Goal: Transaction & Acquisition: Subscribe to service/newsletter

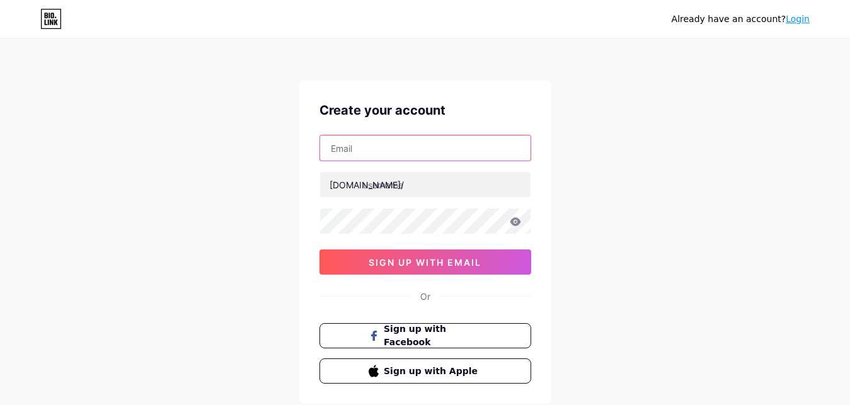
click at [360, 151] on input "text" at bounding box center [425, 147] width 210 height 25
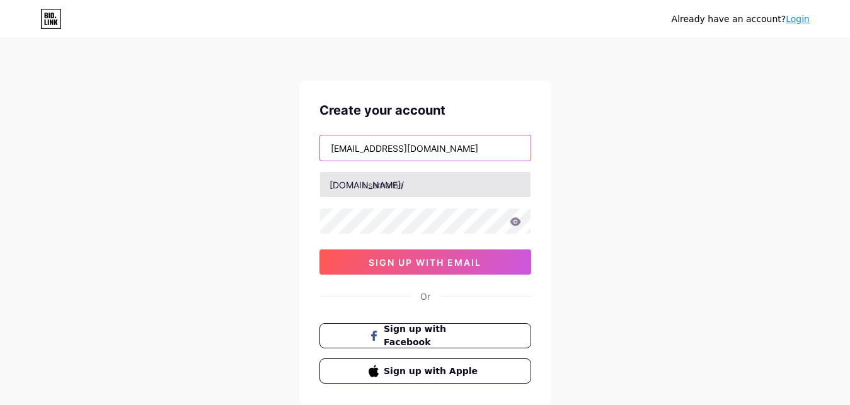
type input "[EMAIL_ADDRESS][DOMAIN_NAME]"
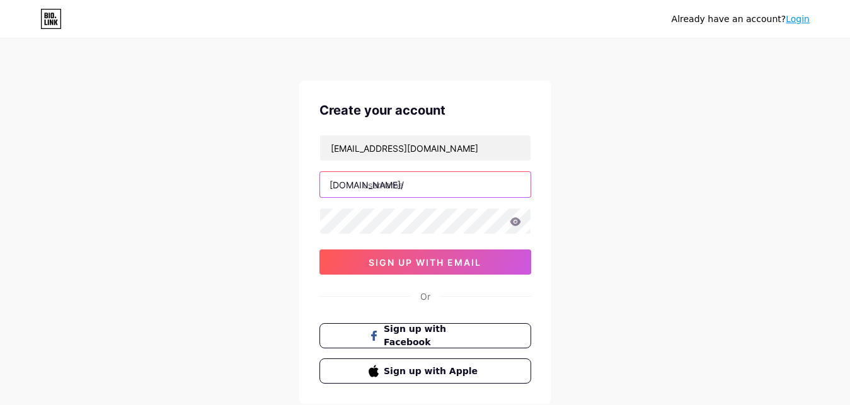
click at [388, 187] on input "text" at bounding box center [425, 184] width 210 height 25
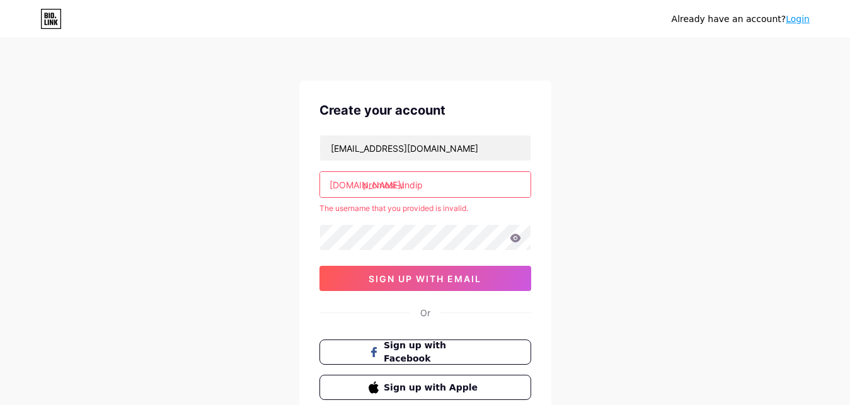
drag, startPoint x: 462, startPoint y: 184, endPoint x: 396, endPoint y: 186, distance: 66.2
click at [396, 186] on input "promosi-undip" at bounding box center [425, 184] width 210 height 25
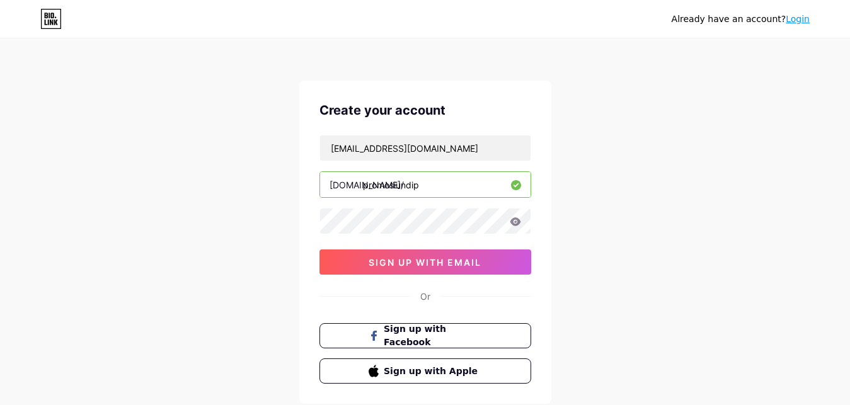
type input "promosiundip"
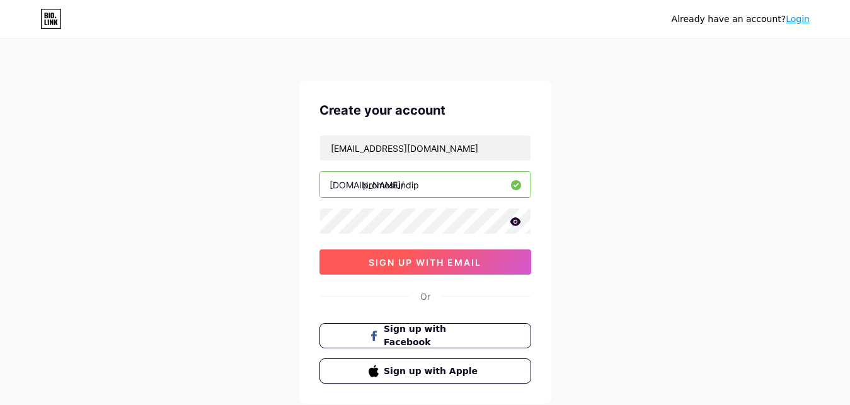
click at [430, 266] on span "sign up with email" at bounding box center [425, 262] width 113 height 11
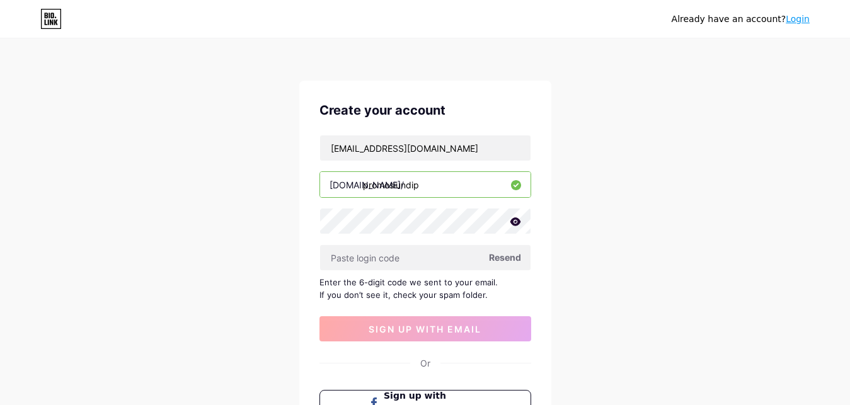
click at [510, 256] on span "Resend" at bounding box center [505, 257] width 32 height 13
paste input "649323"
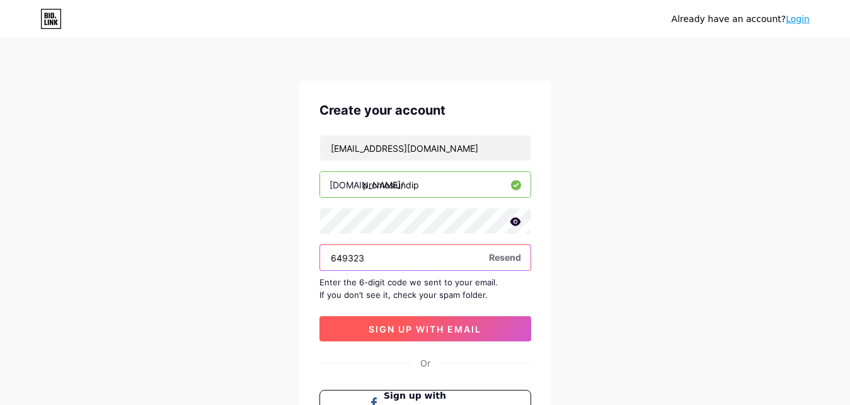
type input "649323"
click at [407, 326] on span "sign up with email" at bounding box center [425, 329] width 113 height 11
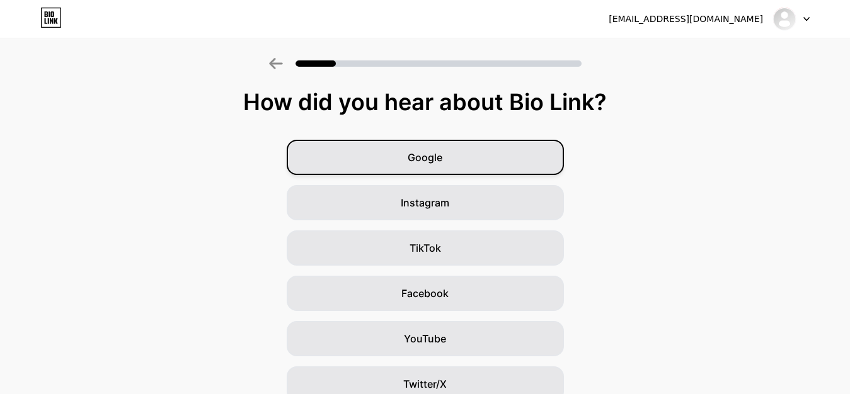
click at [451, 156] on div "Google" at bounding box center [425, 157] width 277 height 35
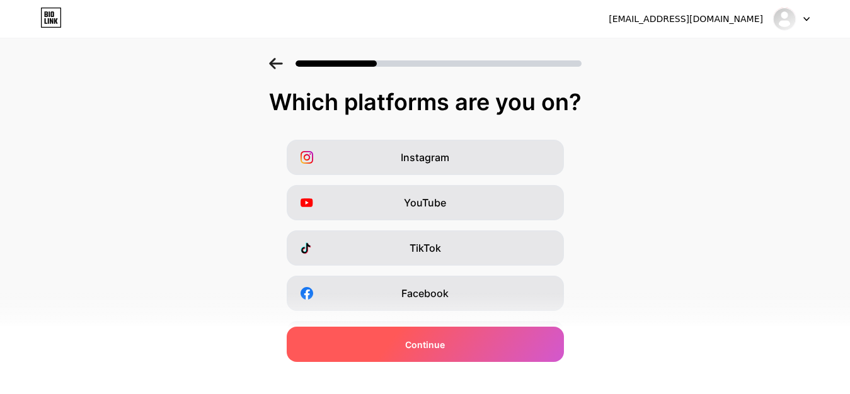
click at [480, 347] on div "Continue" at bounding box center [425, 344] width 277 height 35
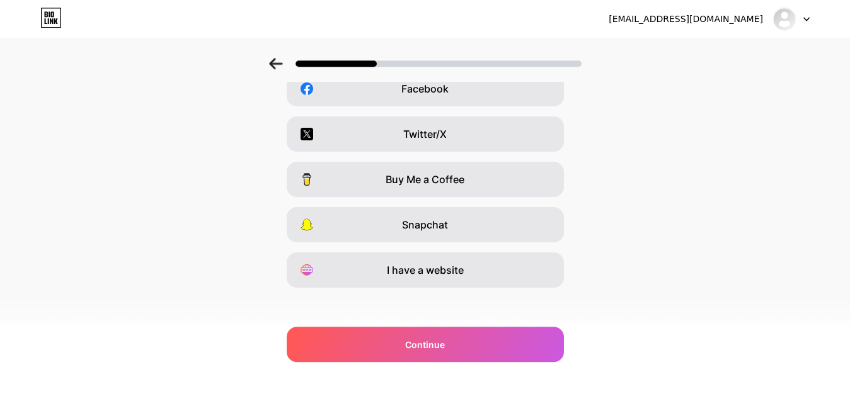
scroll to position [212, 0]
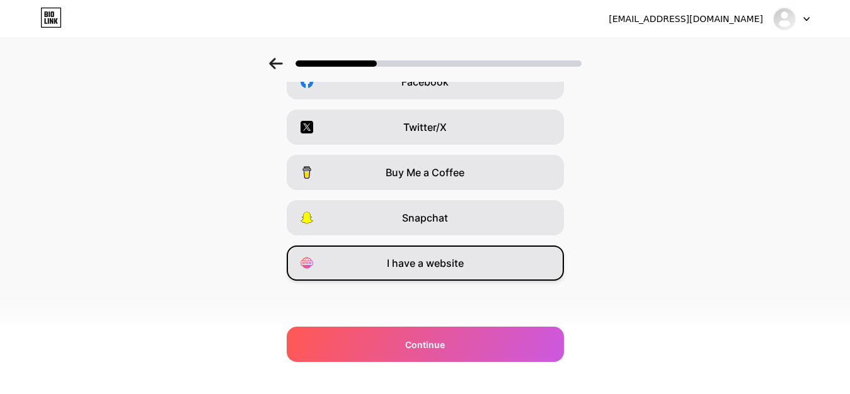
click at [487, 266] on div "I have a website" at bounding box center [425, 263] width 277 height 35
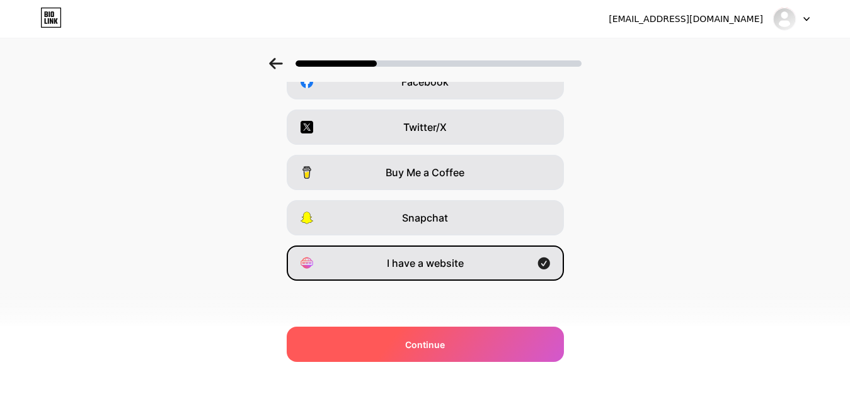
click at [473, 346] on div "Continue" at bounding box center [425, 344] width 277 height 35
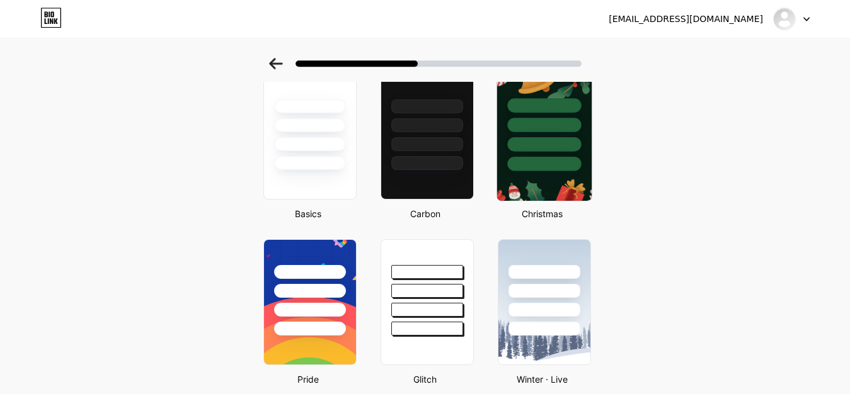
scroll to position [129, 0]
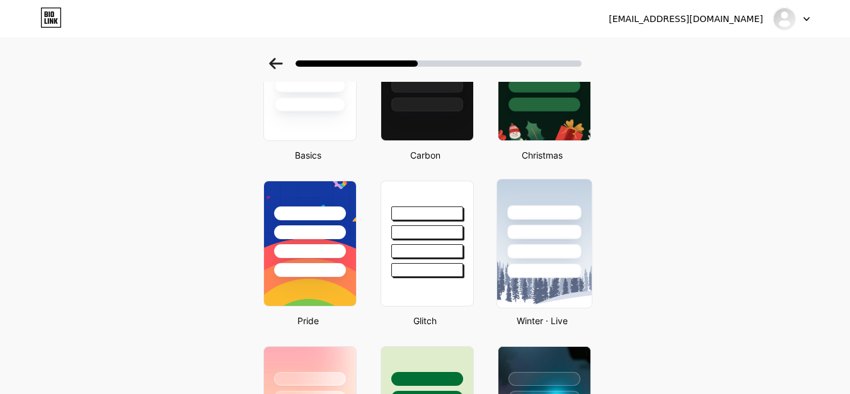
click at [564, 248] on div at bounding box center [544, 251] width 74 height 14
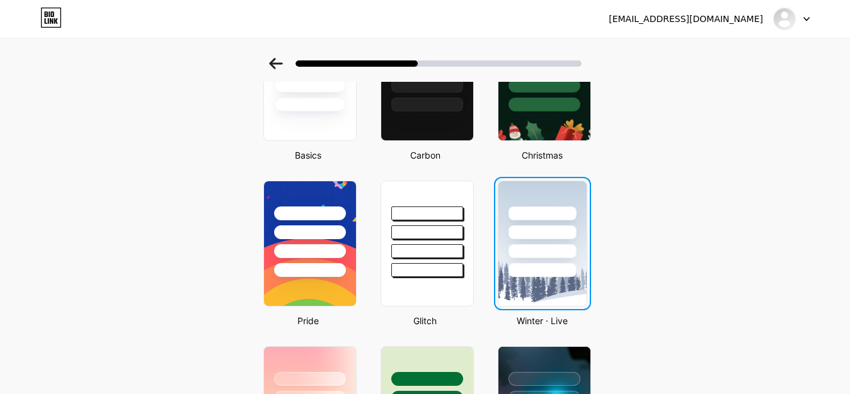
scroll to position [0, 0]
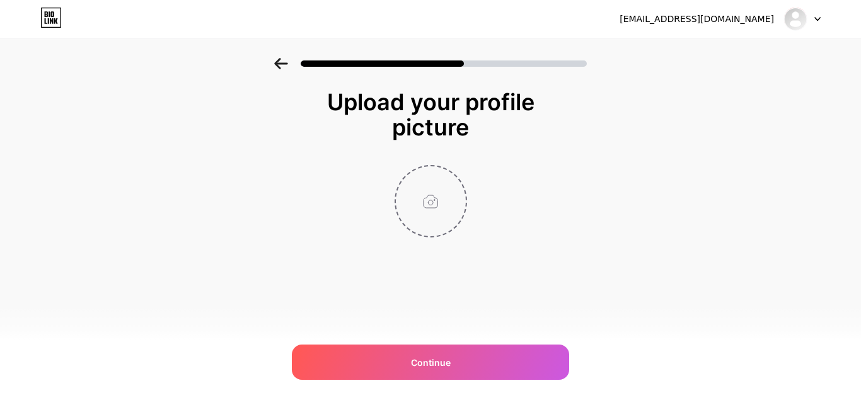
click at [432, 200] on input "file" at bounding box center [431, 201] width 70 height 70
type input "C:\fakepath\Logo Undip [GEOGRAPHIC_DATA]png"
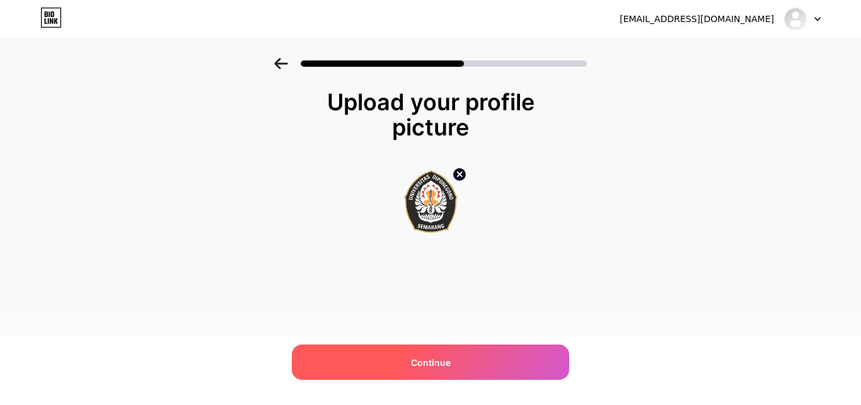
click at [445, 362] on span "Continue" at bounding box center [431, 362] width 40 height 13
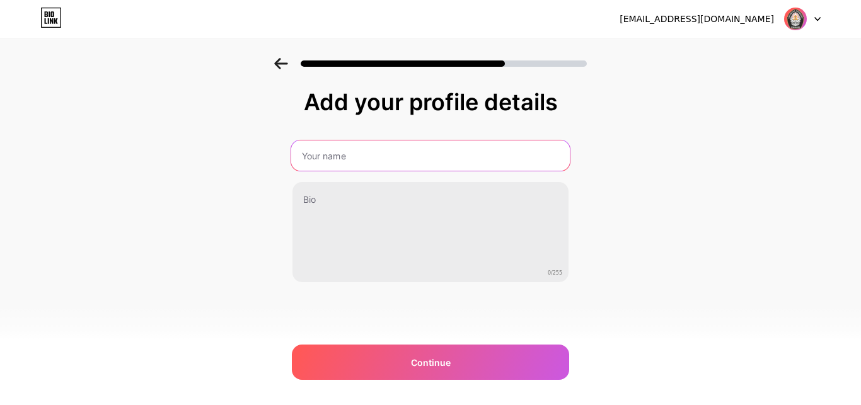
click at [391, 158] on input "text" at bounding box center [430, 155] width 278 height 30
type input "LP2MP Undip"
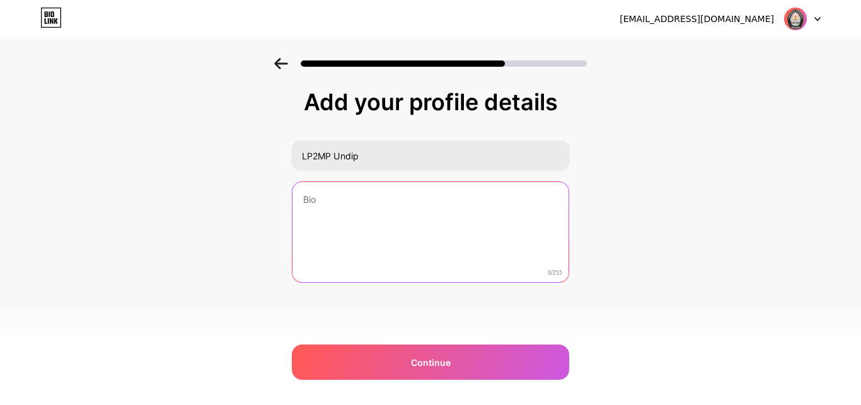
click at [334, 196] on textarea at bounding box center [430, 232] width 276 height 101
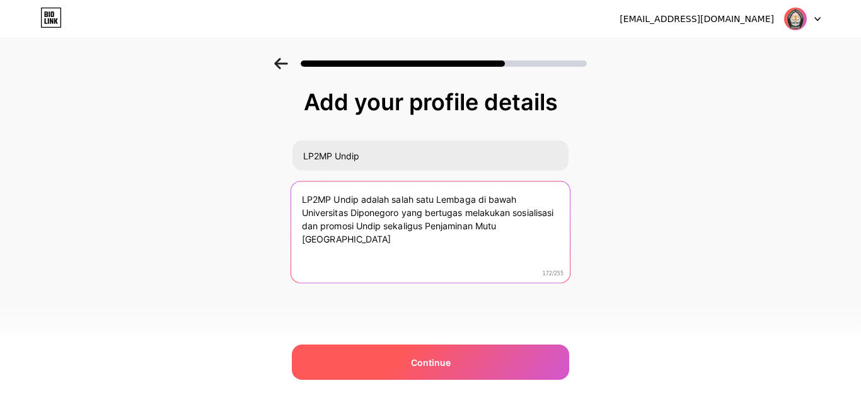
type textarea "LP2MP Undip adalah salah satu Lembaga di bawah Universitas Diponegoro yang bert…"
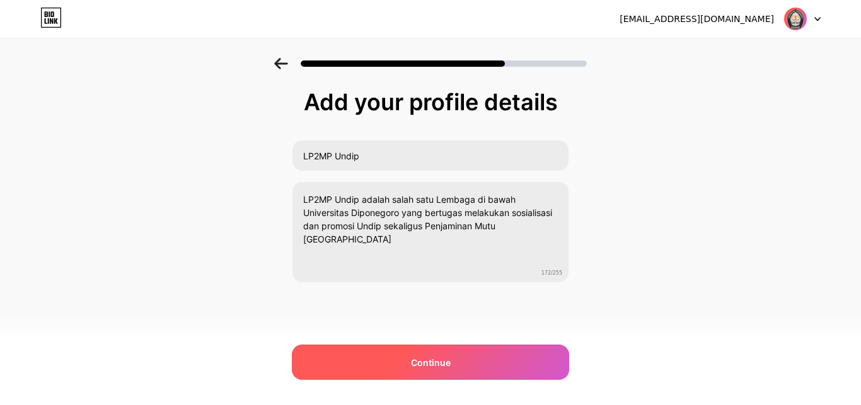
click at [448, 370] on div "Continue" at bounding box center [430, 362] width 277 height 35
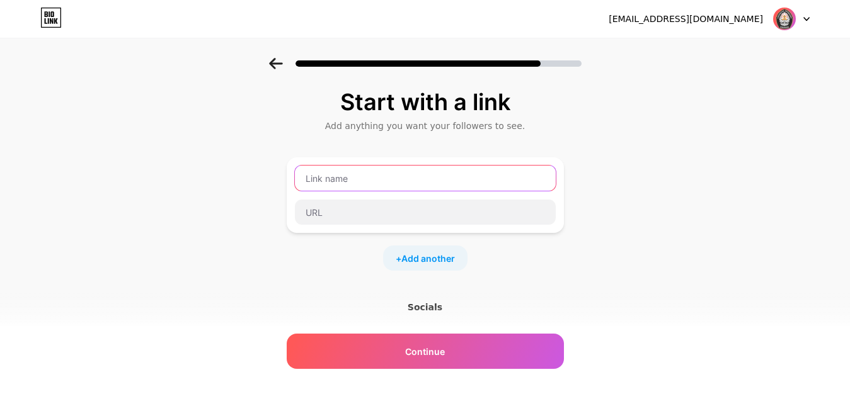
click at [358, 179] on input "text" at bounding box center [425, 178] width 261 height 25
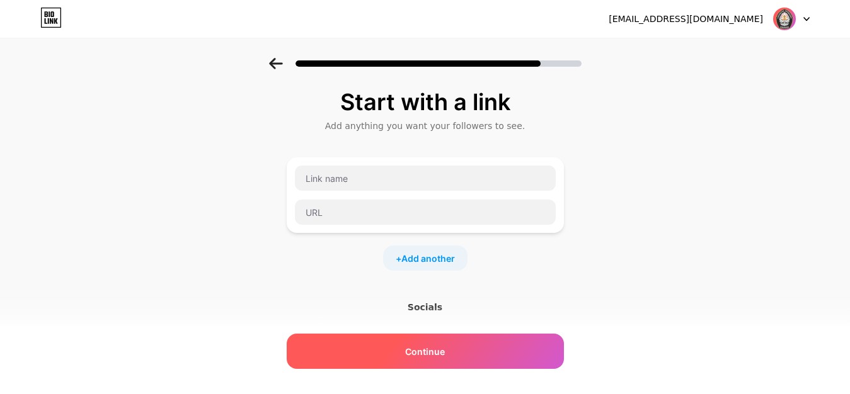
click at [445, 352] on span "Continue" at bounding box center [425, 351] width 40 height 13
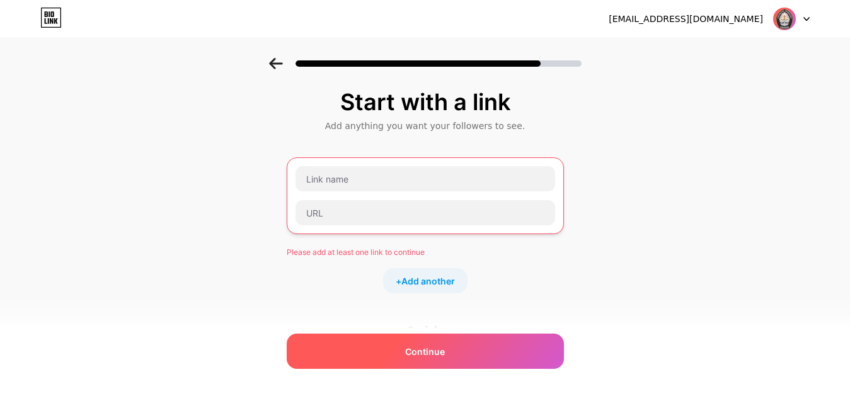
click at [445, 352] on span "Continue" at bounding box center [425, 351] width 40 height 13
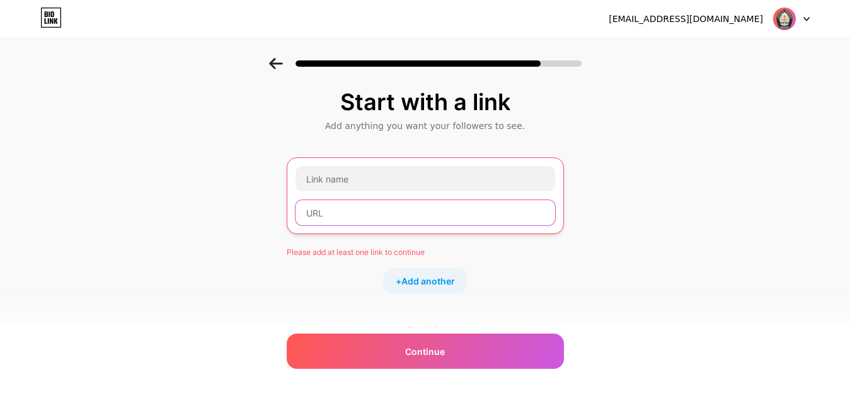
click at [355, 211] on input "text" at bounding box center [425, 212] width 260 height 25
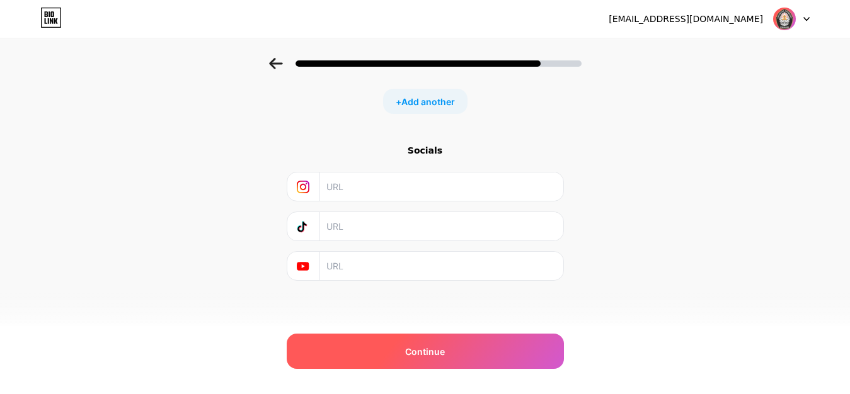
click at [455, 349] on div "Continue" at bounding box center [425, 351] width 277 height 35
click at [455, 350] on div "Continue" at bounding box center [425, 351] width 277 height 35
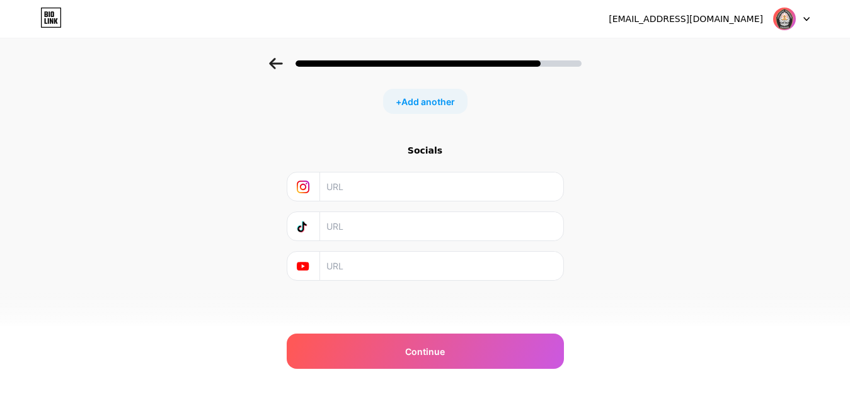
scroll to position [0, 0]
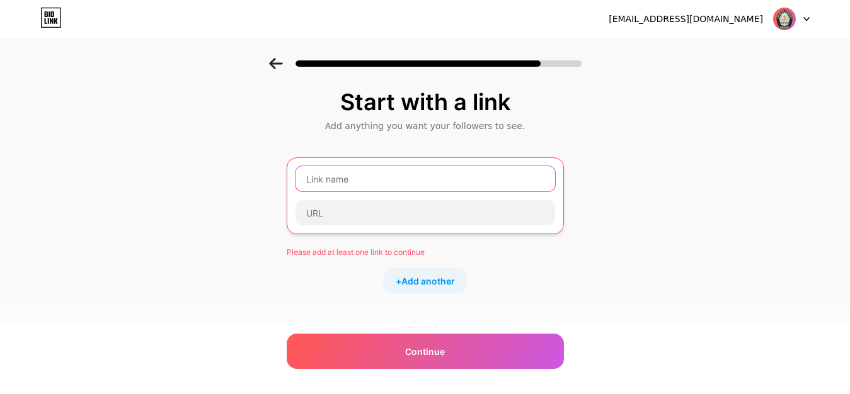
click at [424, 185] on input "text" at bounding box center [425, 178] width 260 height 25
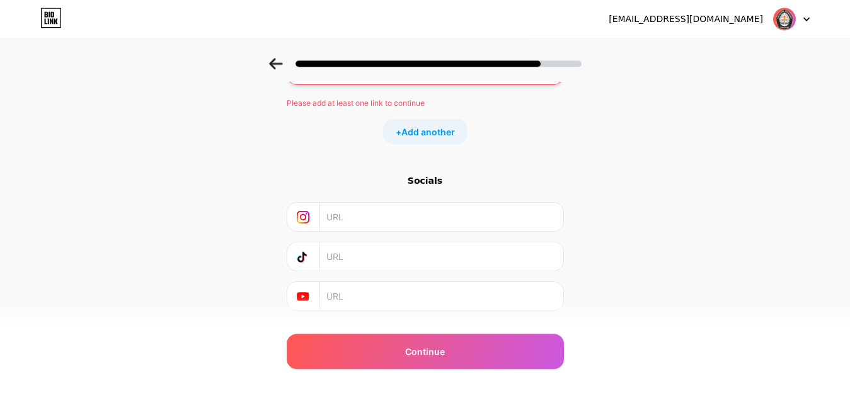
scroll to position [180, 0]
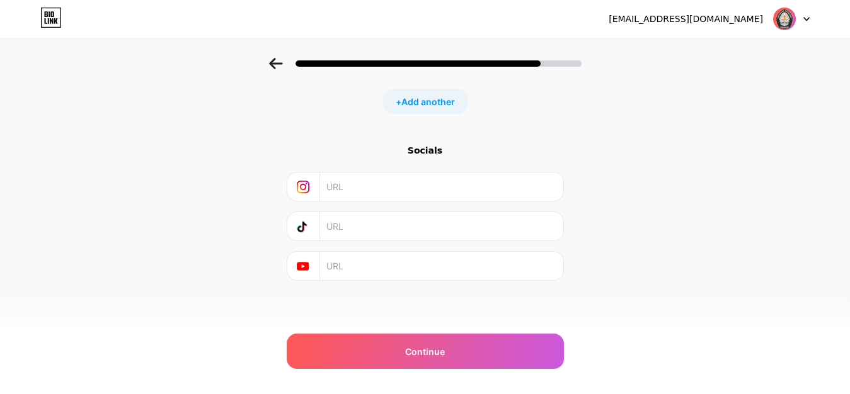
click at [377, 276] on input "text" at bounding box center [440, 266] width 229 height 28
click at [377, 190] on input "text" at bounding box center [440, 187] width 229 height 28
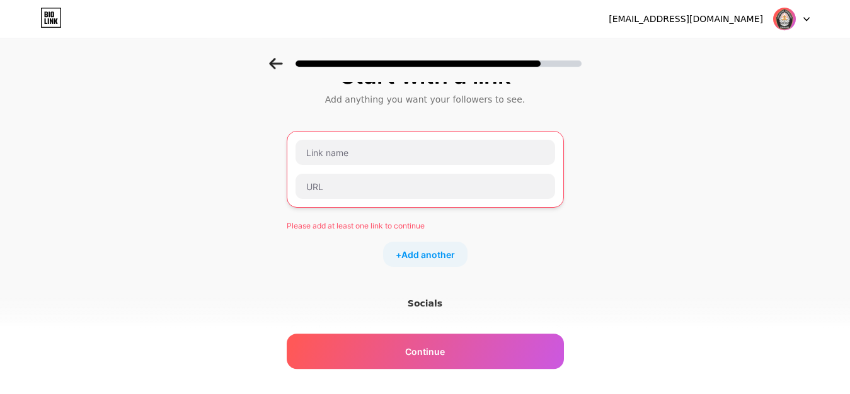
scroll to position [0, 0]
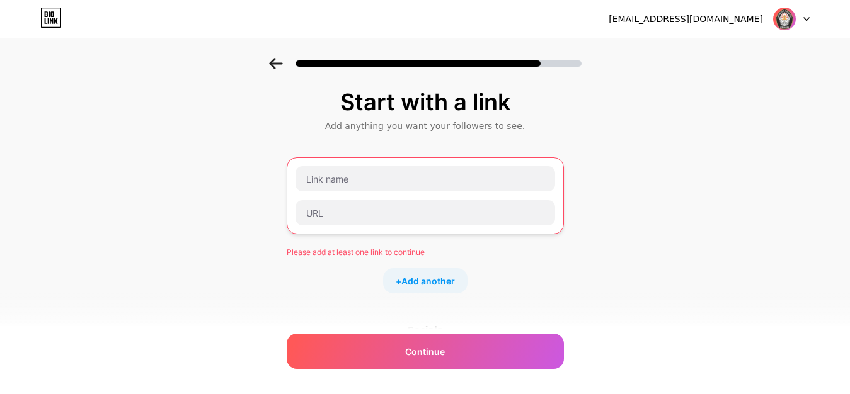
click at [279, 59] on icon at bounding box center [275, 63] width 13 height 11
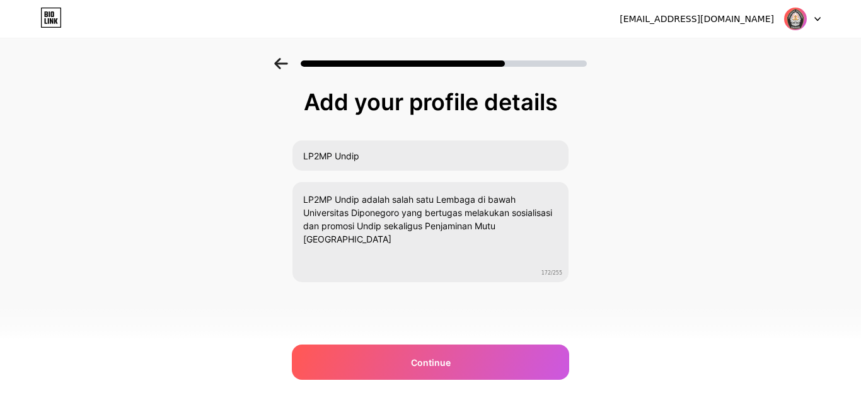
click at [279, 59] on icon at bounding box center [280, 63] width 13 height 11
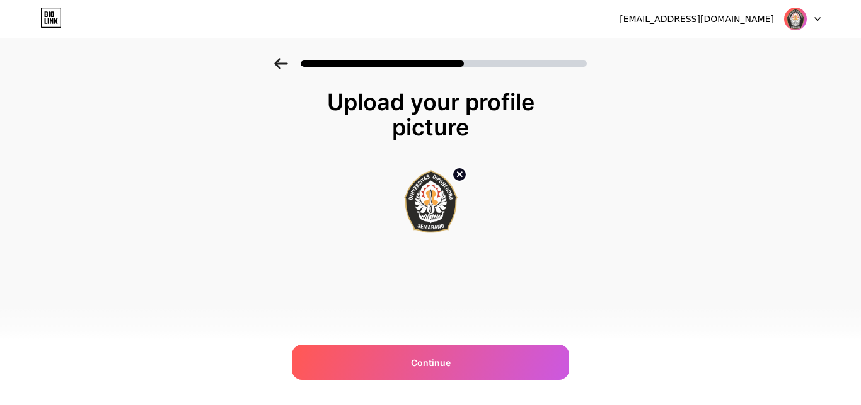
click at [279, 59] on icon at bounding box center [280, 63] width 13 height 11
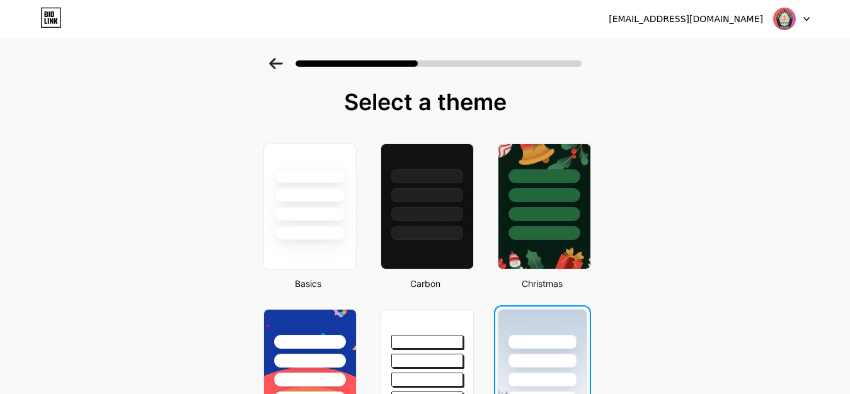
click at [49, 23] on icon at bounding box center [48, 21] width 1 height 6
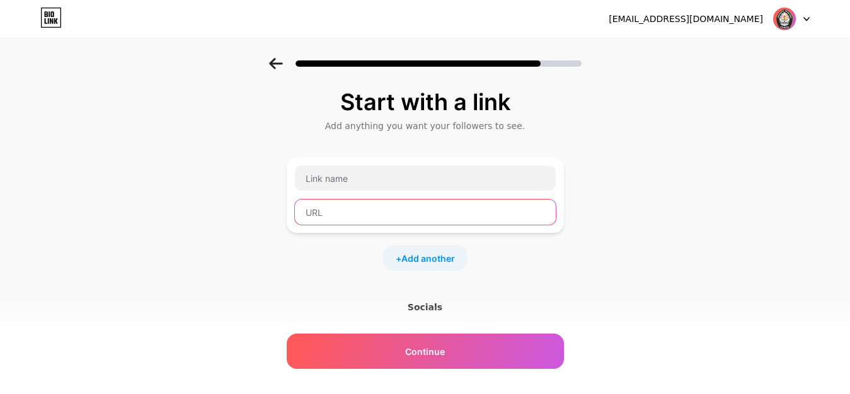
click at [339, 214] on input "text" at bounding box center [425, 212] width 261 height 25
paste input "[URL][DOMAIN_NAME]"
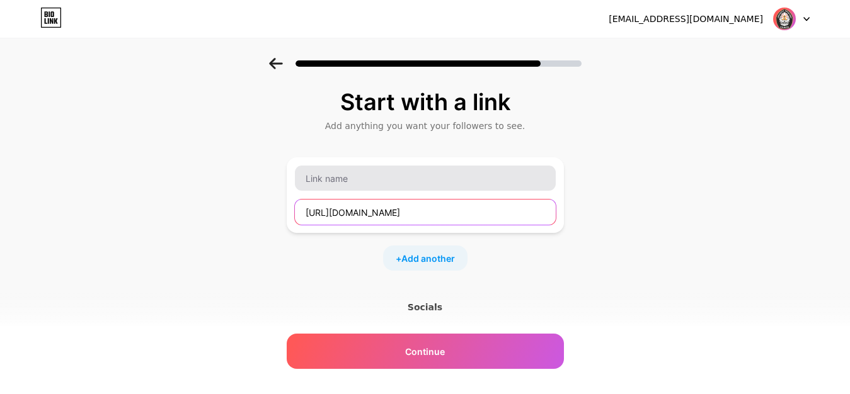
type input "[URL][DOMAIN_NAME]"
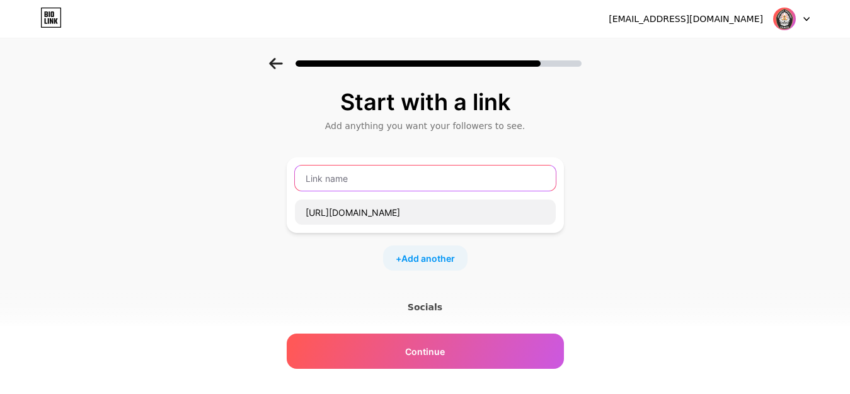
click at [359, 183] on input "text" at bounding box center [425, 178] width 261 height 25
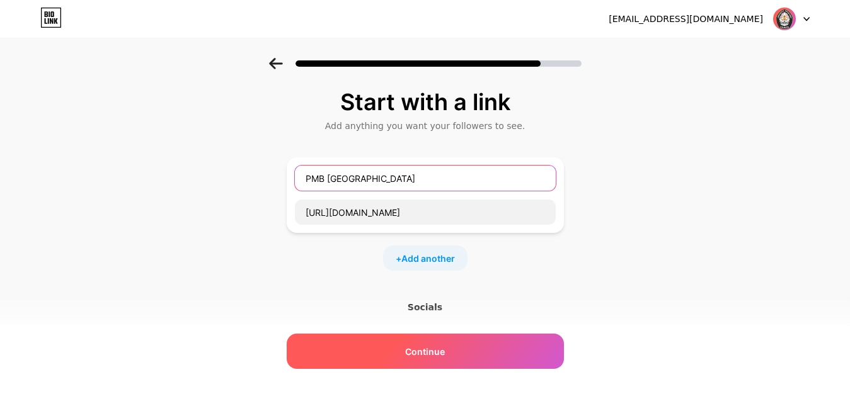
type input "PMB [GEOGRAPHIC_DATA]"
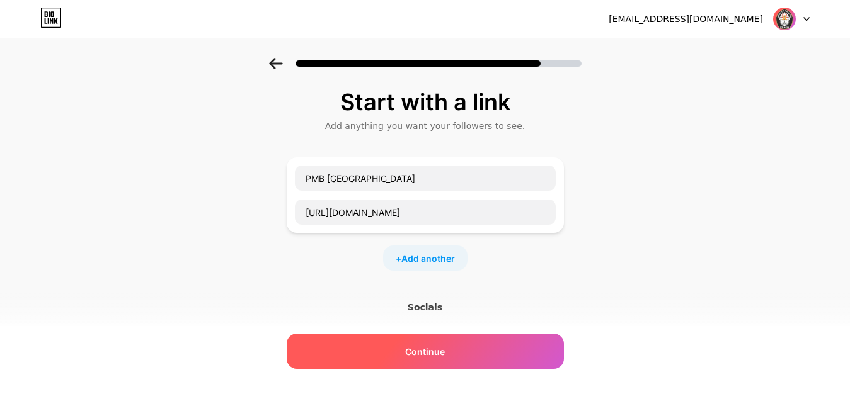
click at [445, 350] on span "Continue" at bounding box center [425, 351] width 40 height 13
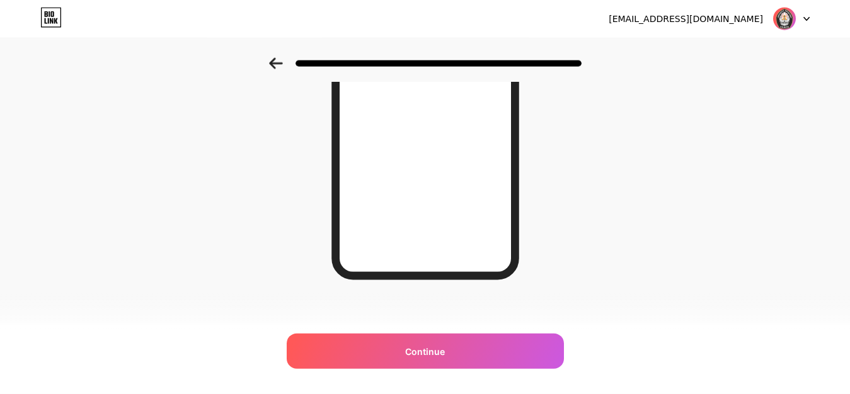
scroll to position [239, 0]
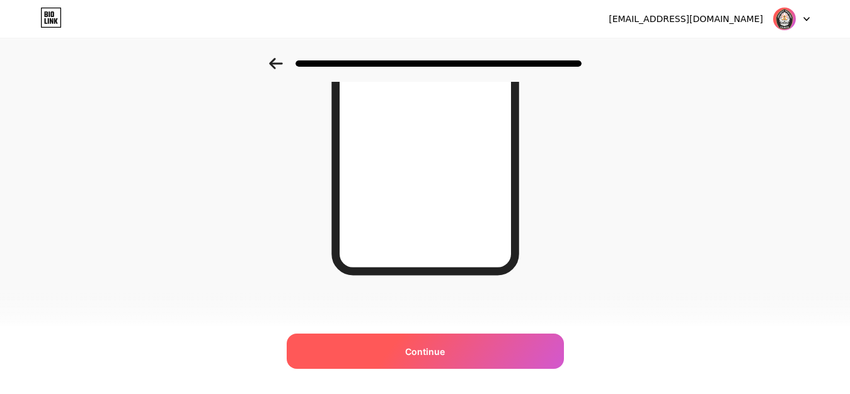
click at [421, 357] on span "Continue" at bounding box center [425, 351] width 40 height 13
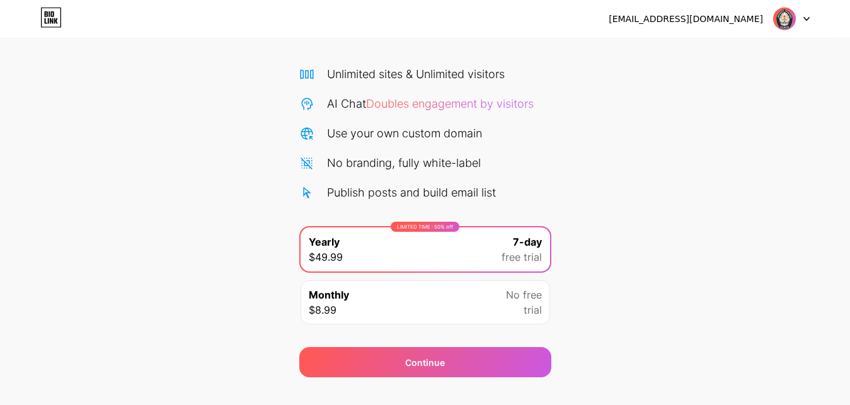
scroll to position [102, 0]
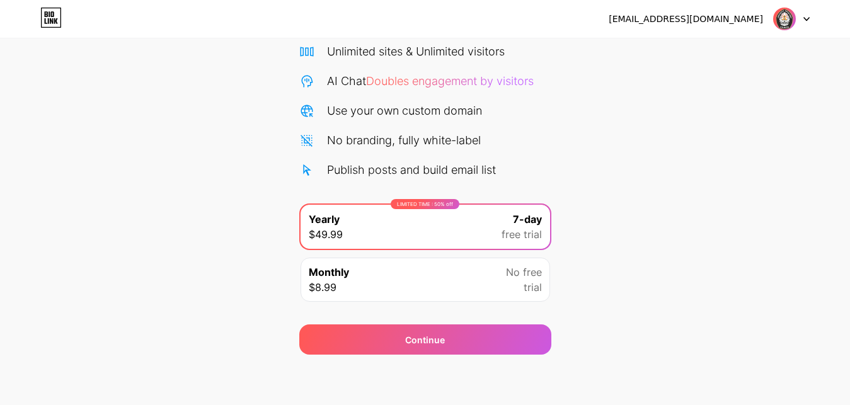
click at [690, 239] on div "Start your 7 day free trial Cancel anytime. We will send you an email 2 days be…" at bounding box center [425, 155] width 850 height 399
click at [408, 283] on div "Monthly $8.99 No free trial" at bounding box center [425, 280] width 249 height 44
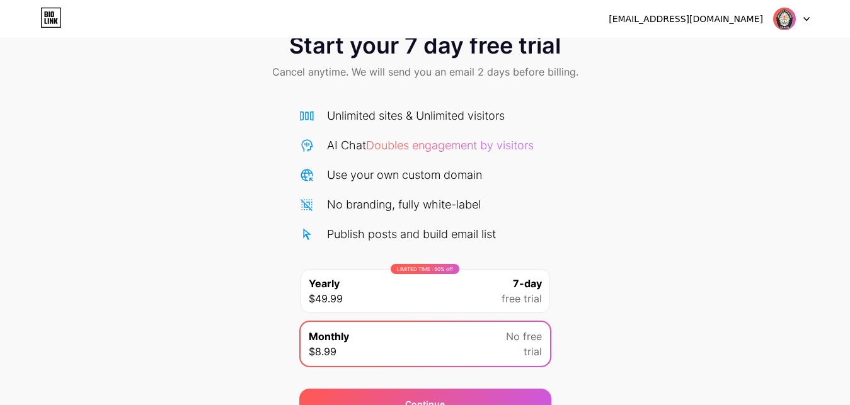
scroll to position [0, 0]
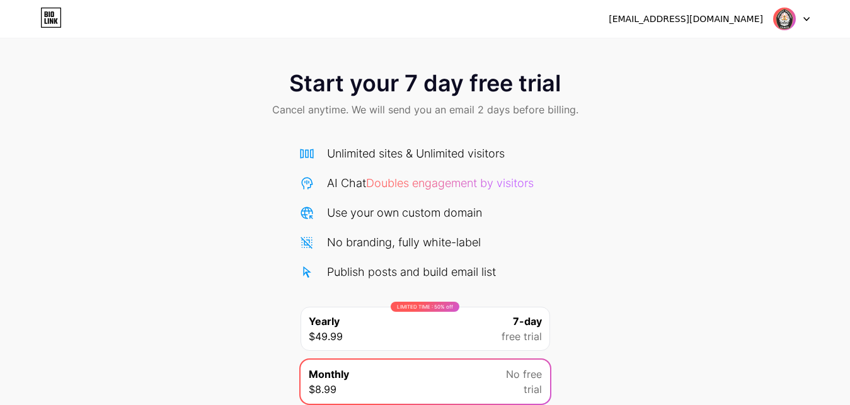
click at [806, 21] on icon at bounding box center [806, 19] width 5 height 3
click at [650, 210] on div "Start your 7 day free trial Cancel anytime. We will send you an email 2 days be…" at bounding box center [425, 257] width 850 height 399
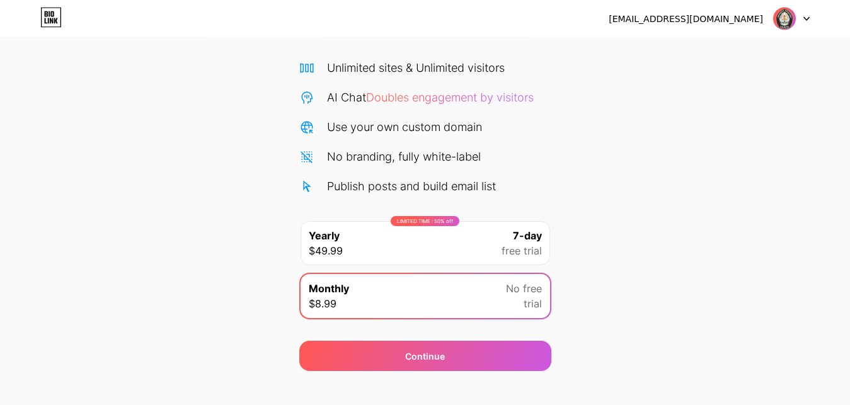
scroll to position [102, 0]
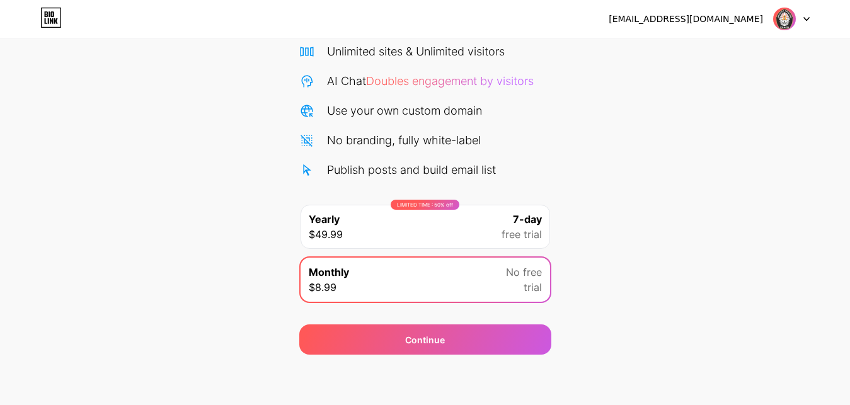
click at [55, 19] on icon at bounding box center [50, 18] width 21 height 20
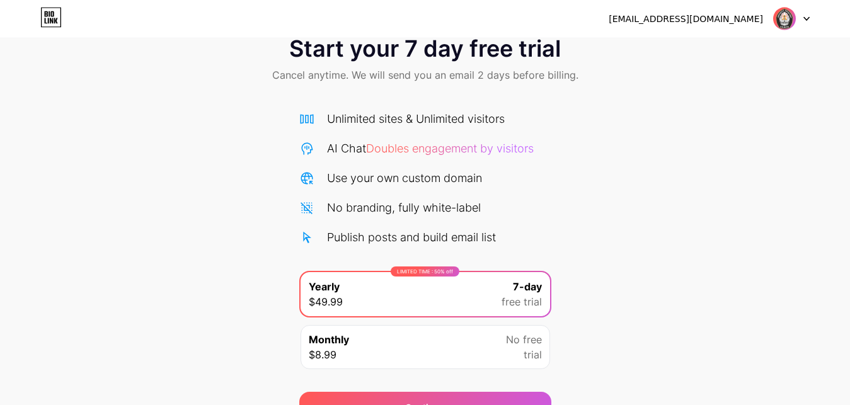
scroll to position [64, 0]
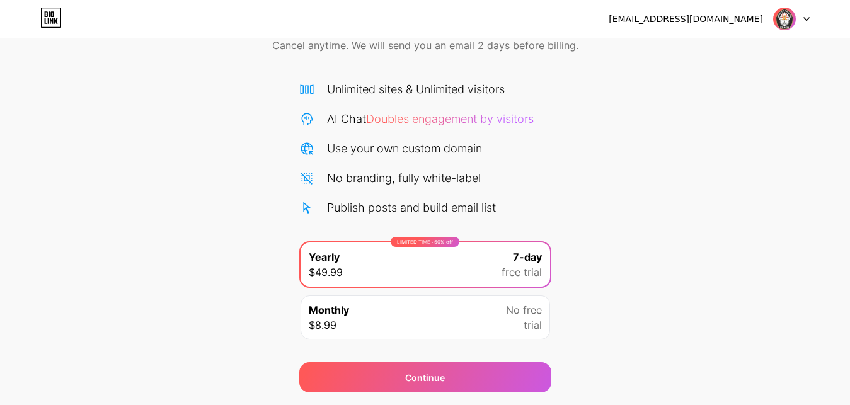
click at [522, 316] on span "No free" at bounding box center [524, 309] width 36 height 15
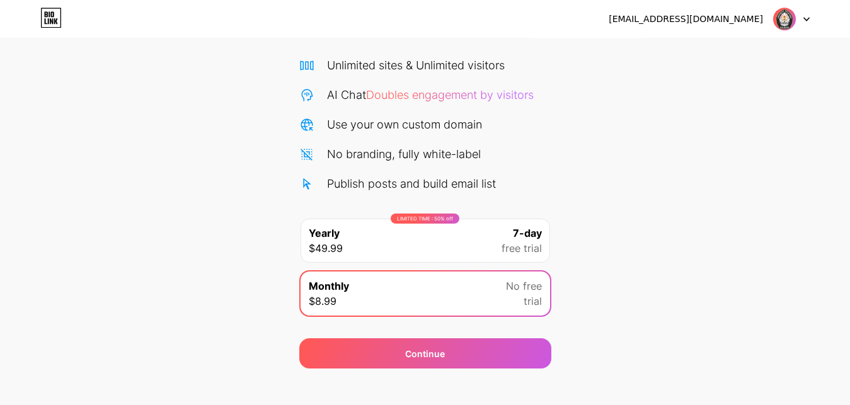
scroll to position [102, 0]
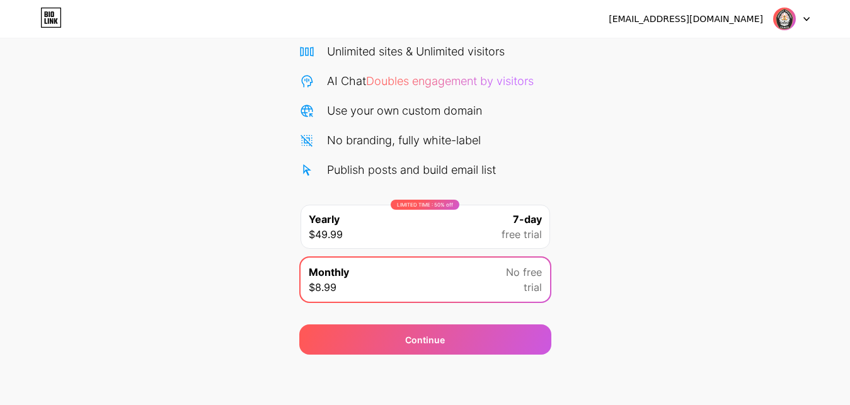
click at [700, 299] on div "Start your 7 day free trial Cancel anytime. We will send you an email 2 days be…" at bounding box center [425, 155] width 850 height 399
click at [802, 18] on div at bounding box center [791, 19] width 37 height 23
click at [690, 55] on li "Logout" at bounding box center [731, 52] width 156 height 34
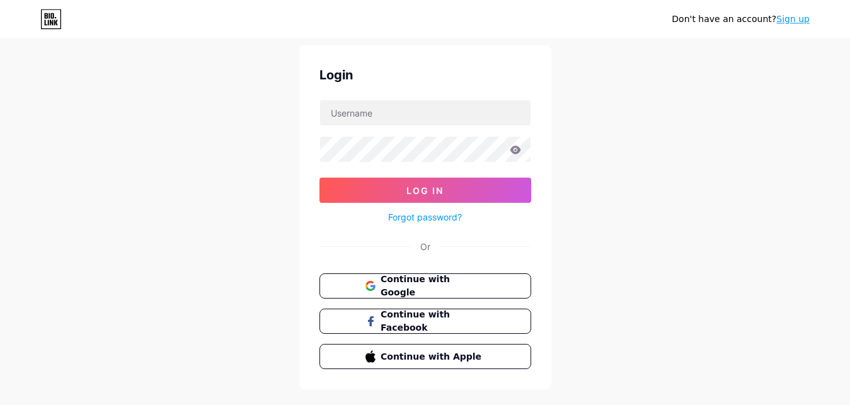
scroll to position [59, 0]
